Goal: Information Seeking & Learning: Learn about a topic

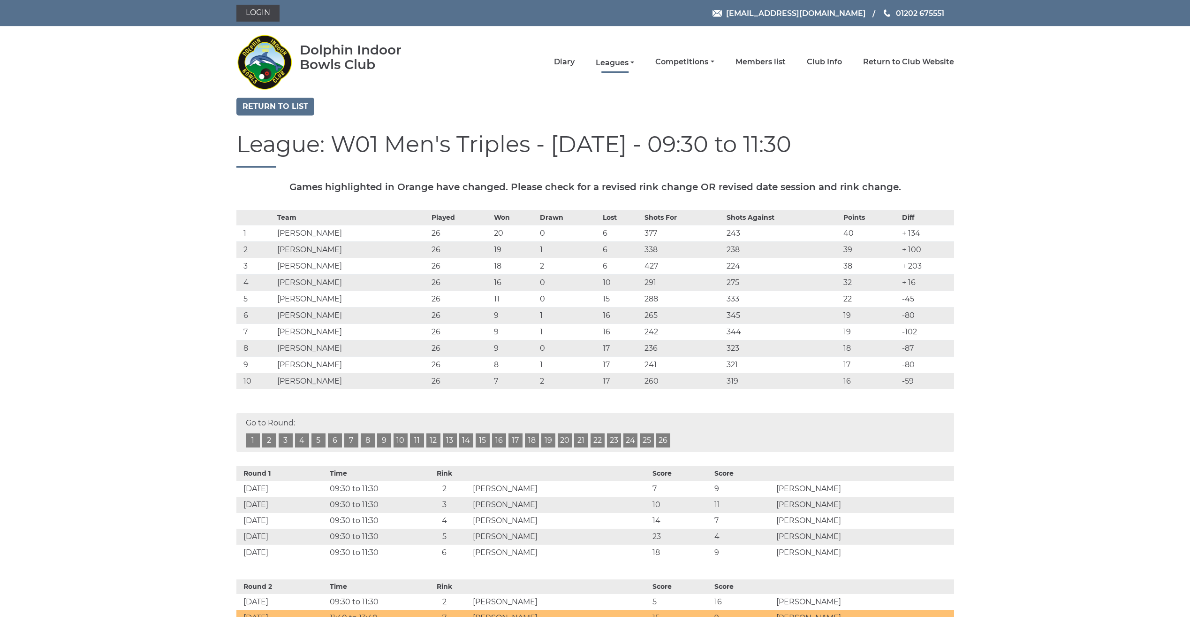
click at [606, 61] on link "Leagues" at bounding box center [615, 63] width 38 height 10
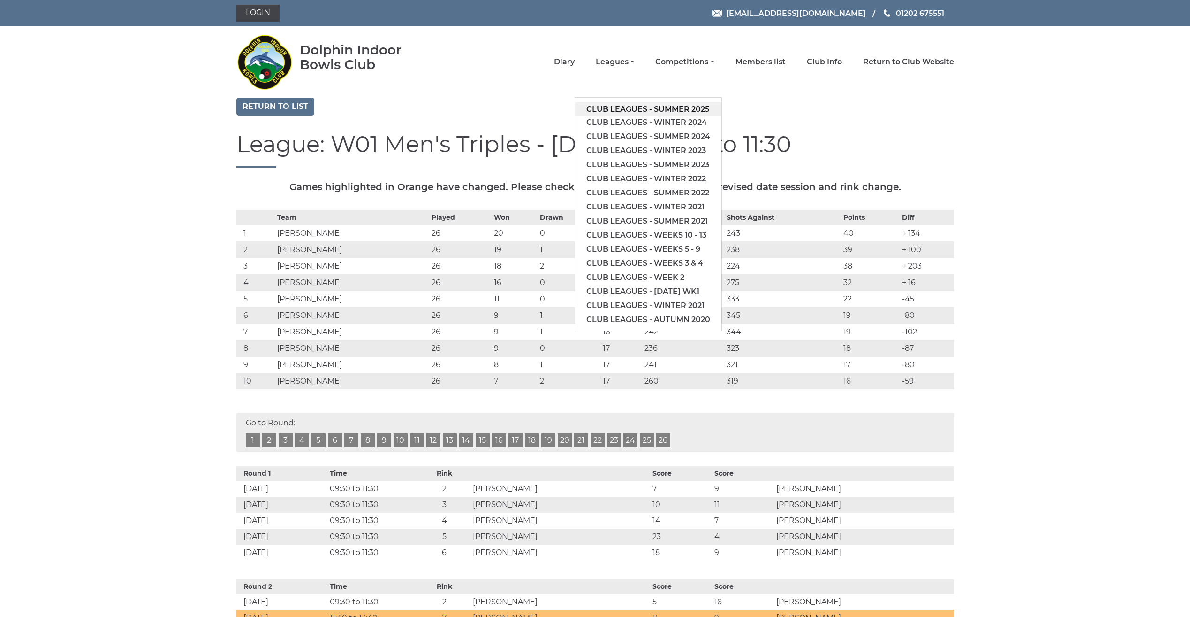
click at [595, 108] on link "Club leagues - Summer 2025" at bounding box center [648, 109] width 146 height 14
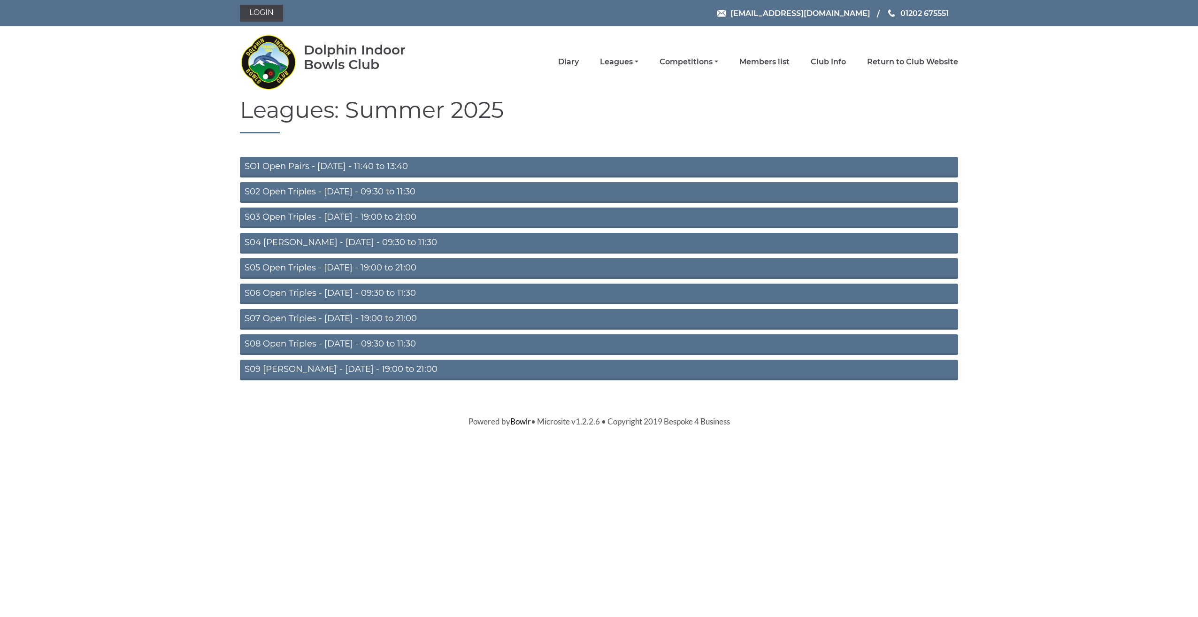
click at [320, 191] on link "S02 Open Triples - Tuesday - 09:30 to 11:30" at bounding box center [599, 192] width 718 height 21
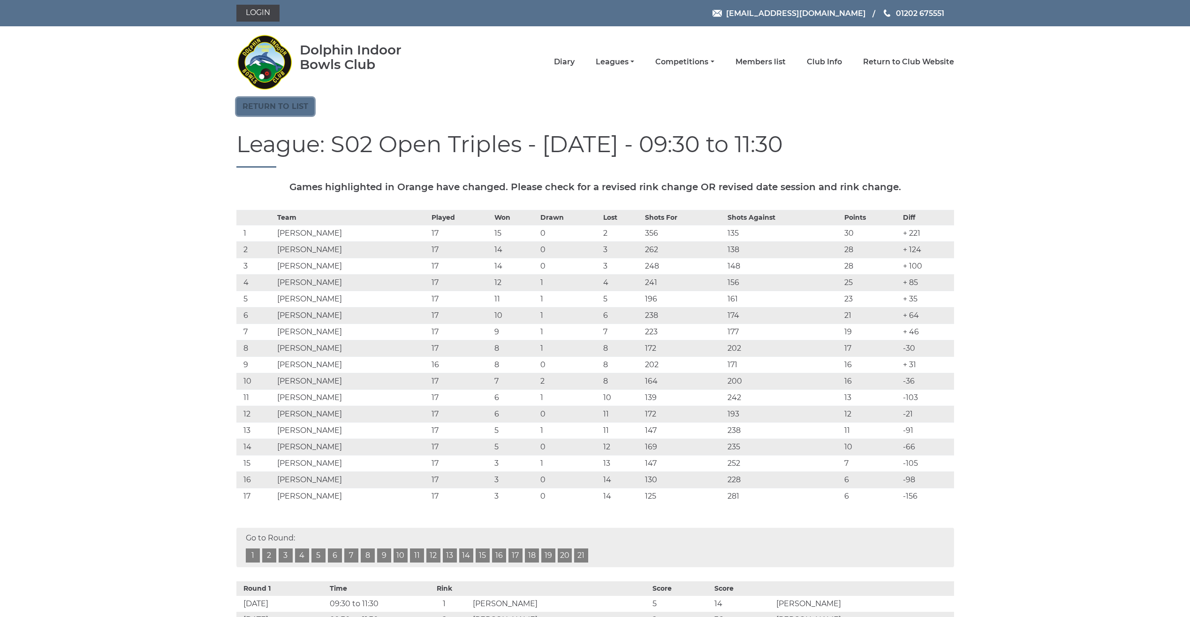
click at [262, 107] on link "Return to list" at bounding box center [275, 107] width 78 height 18
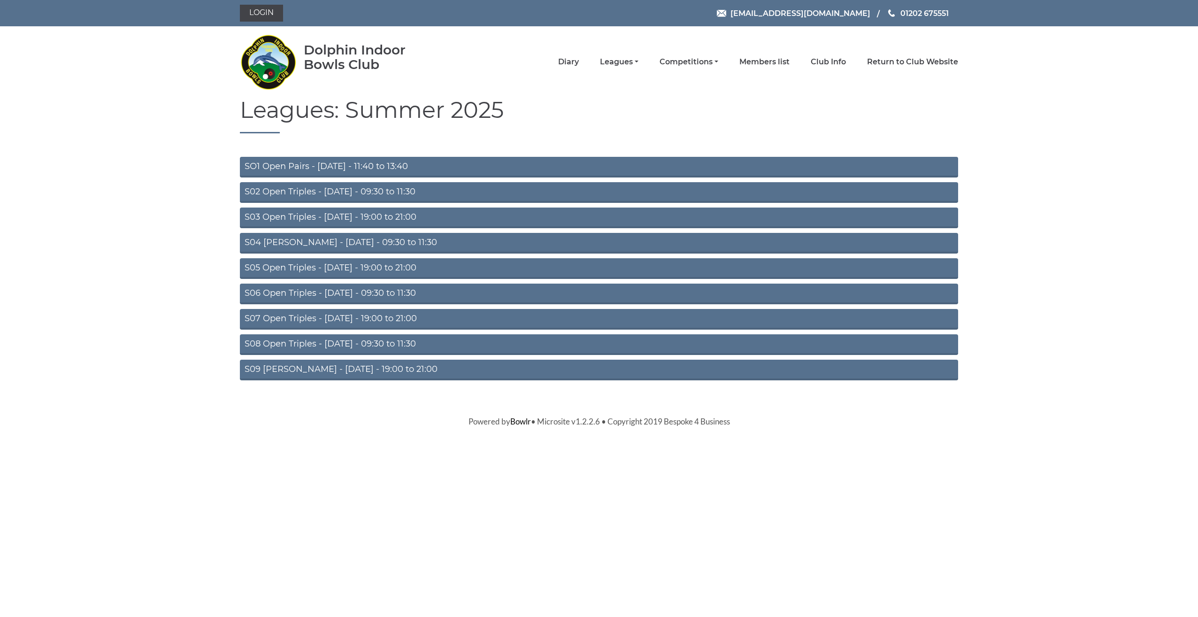
click at [324, 244] on link "S04 Aussie Pairs - Wednesday - 09:30 to 11:30" at bounding box center [599, 243] width 718 height 21
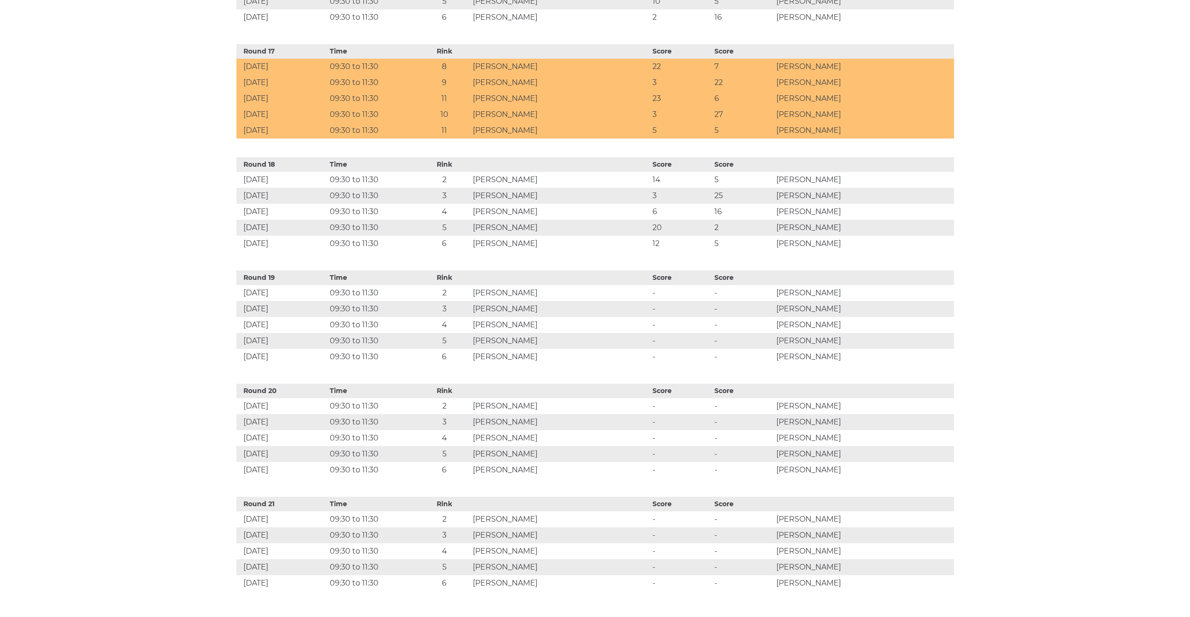
scroll to position [2245, 0]
